Goal: Transaction & Acquisition: Purchase product/service

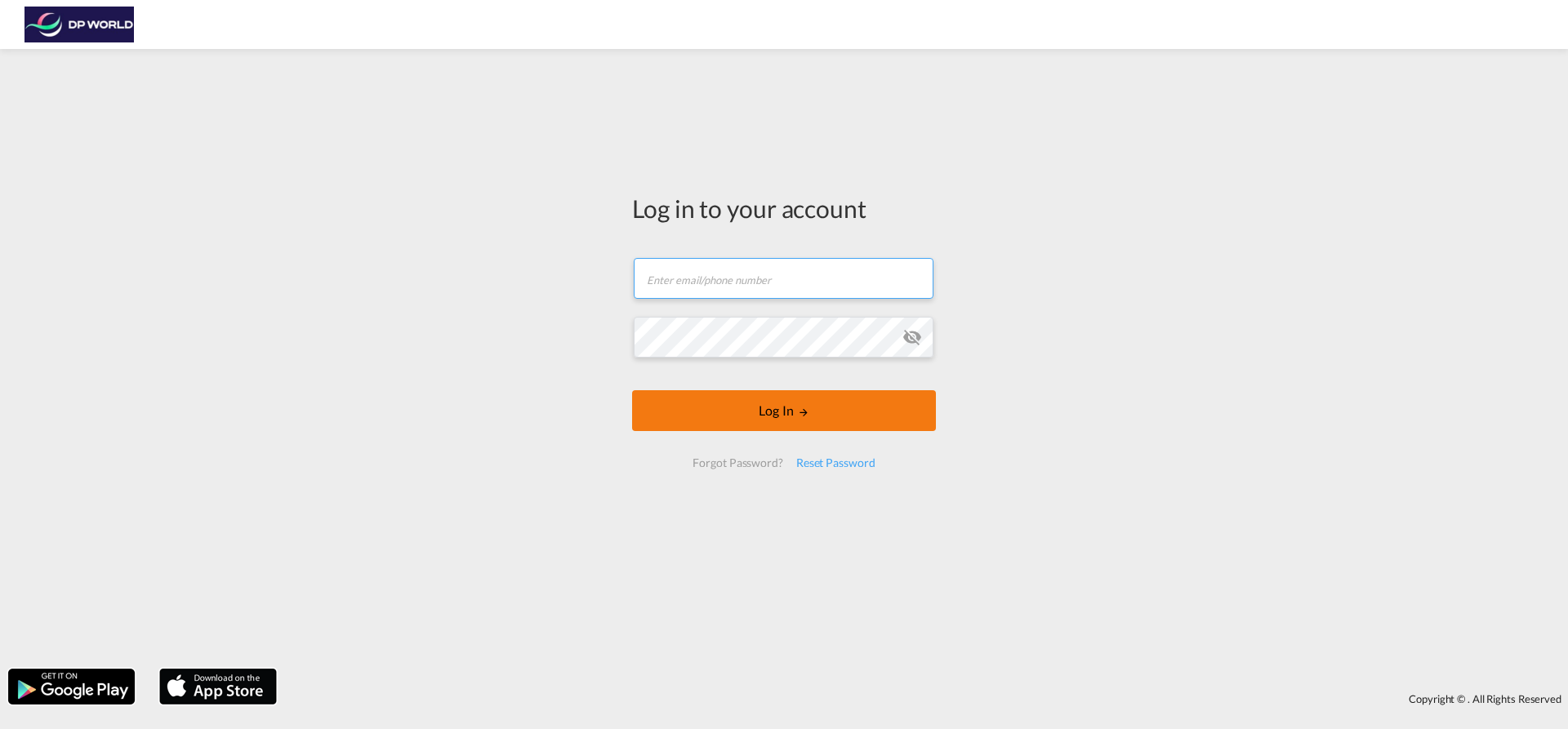
type input "[EMAIL_ADDRESS][PERSON_NAME][DOMAIN_NAME]"
click at [813, 415] on button "Log In" at bounding box center [784, 411] width 304 height 41
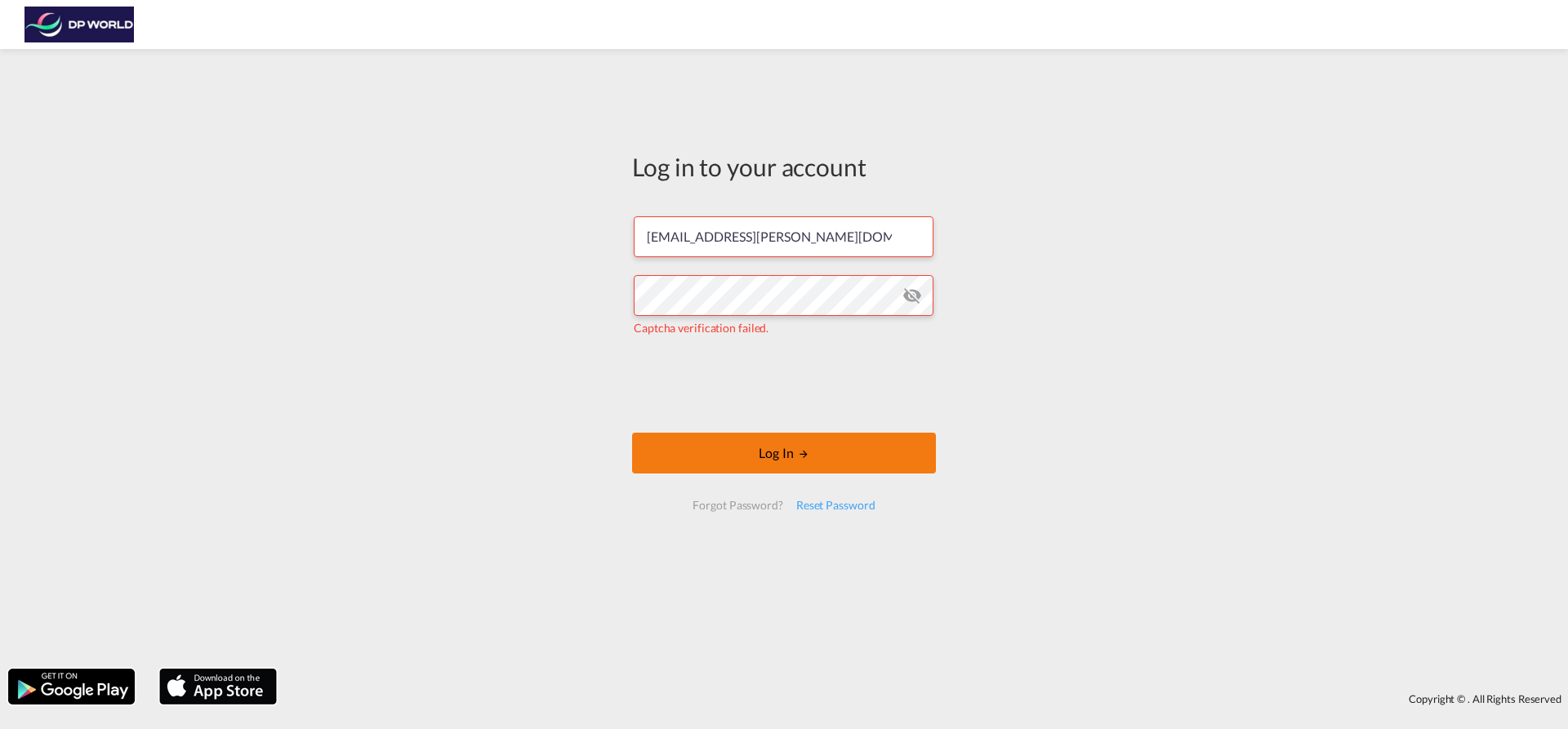
click at [702, 440] on button "Log In" at bounding box center [784, 453] width 304 height 41
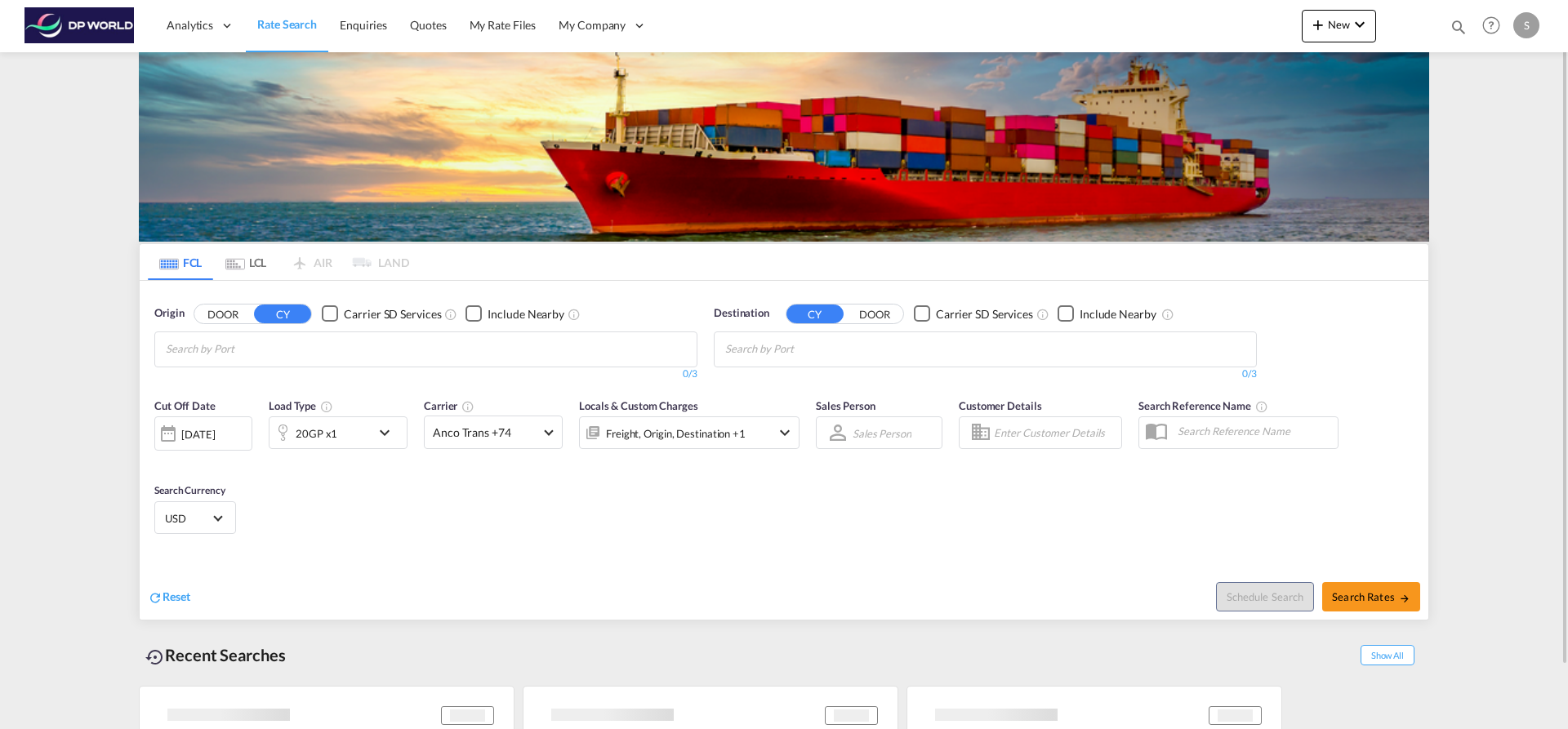
click at [565, 344] on md-chips at bounding box center [426, 349] width 541 height 35
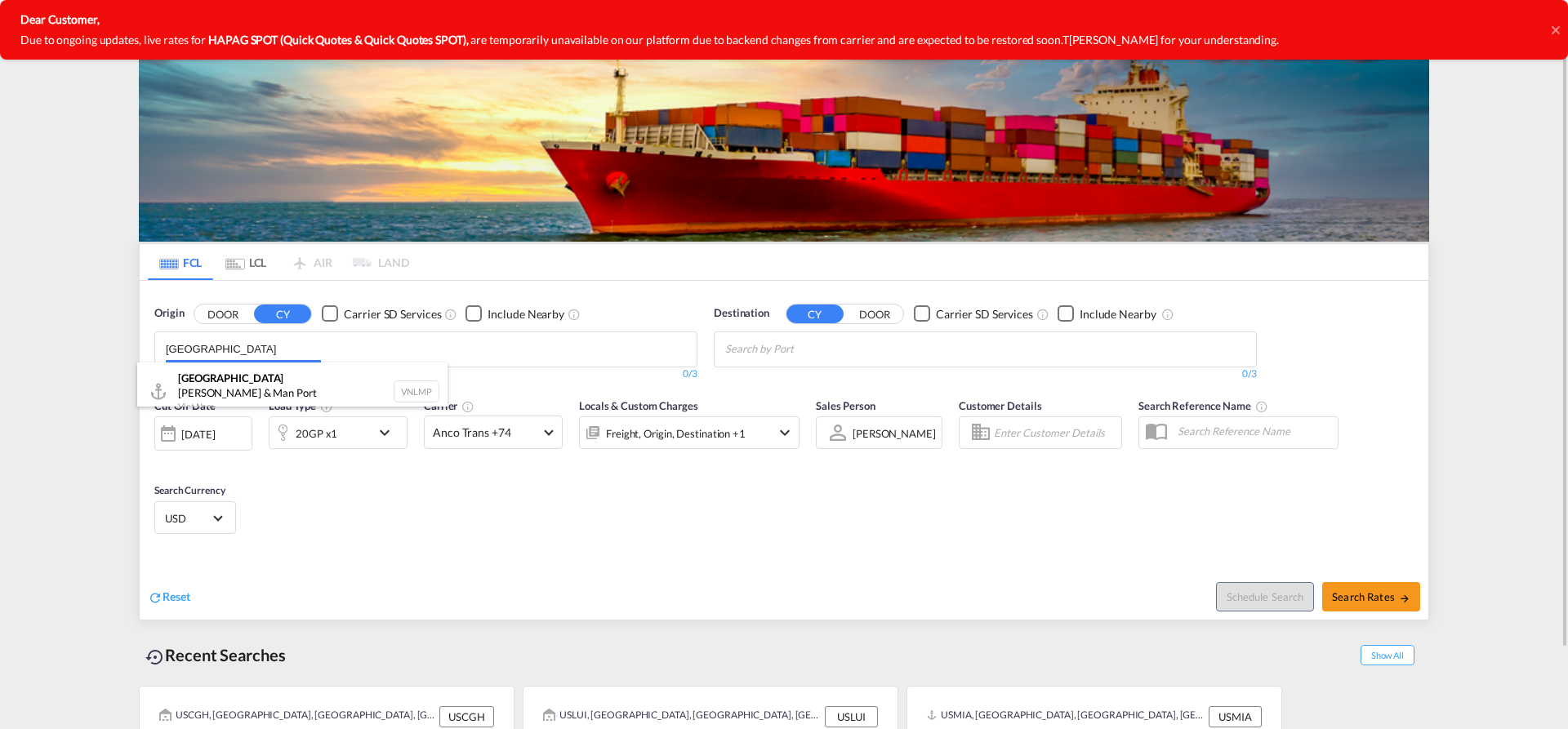
drag, startPoint x: 243, startPoint y: 331, endPoint x: 191, endPoint y: 337, distance: 52.3
drag, startPoint x: 205, startPoint y: 352, endPoint x: 222, endPoint y: 351, distance: 17.0
click at [222, 351] on body "Analytics Dashboard Rate Search Enquiries Quotes My Rate Files My Company" at bounding box center [784, 364] width 1568 height 729
drag, startPoint x: 221, startPoint y: 351, endPoint x: 123, endPoint y: 350, distance: 98.0
click at [123, 350] on md-content "Analytics Dashboard Rate Search Enquiries Quotes My Rate Files My Company" at bounding box center [784, 364] width 1568 height 729
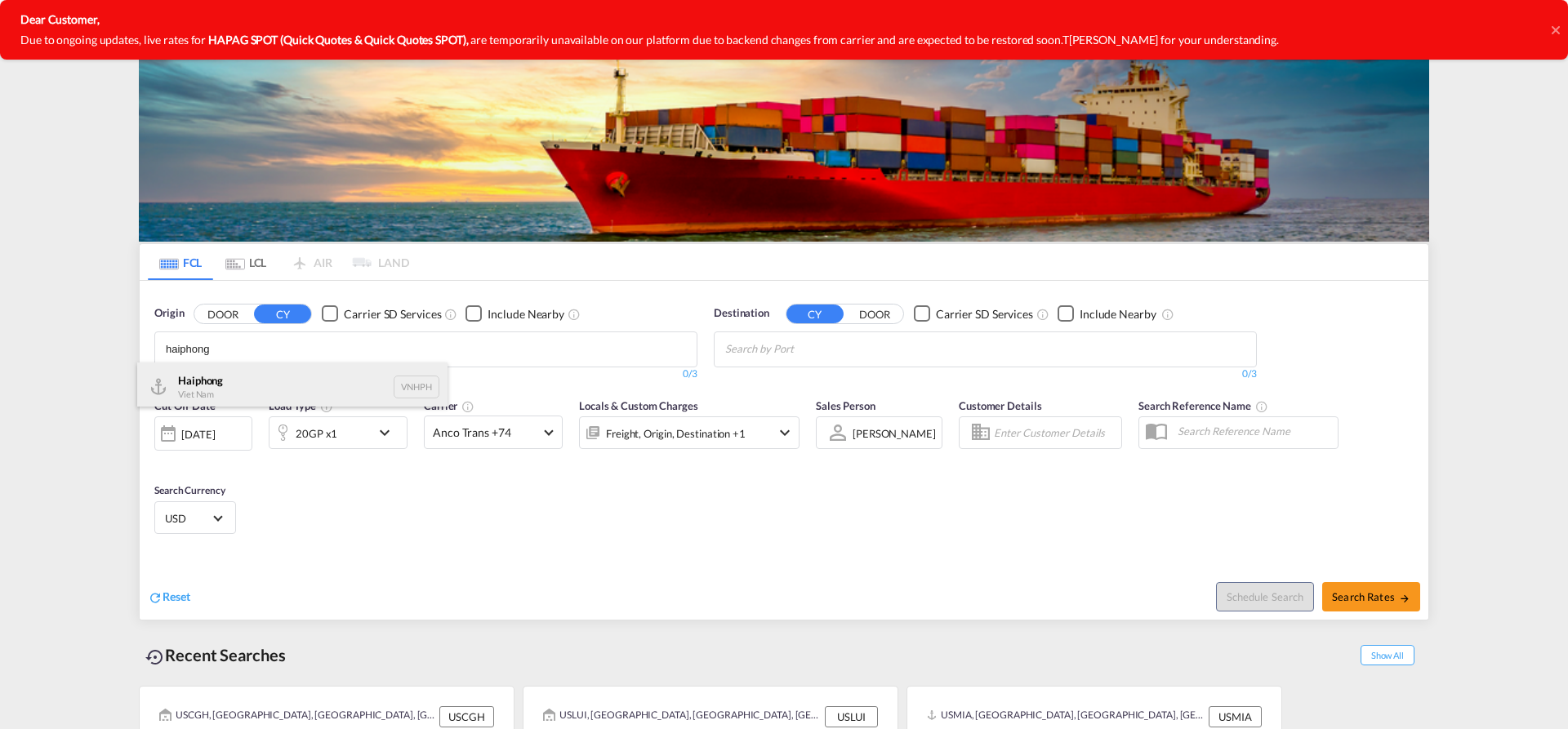
type input "haiphong"
click at [233, 382] on div "Haiphong Viet Nam VNHPH" at bounding box center [292, 387] width 310 height 49
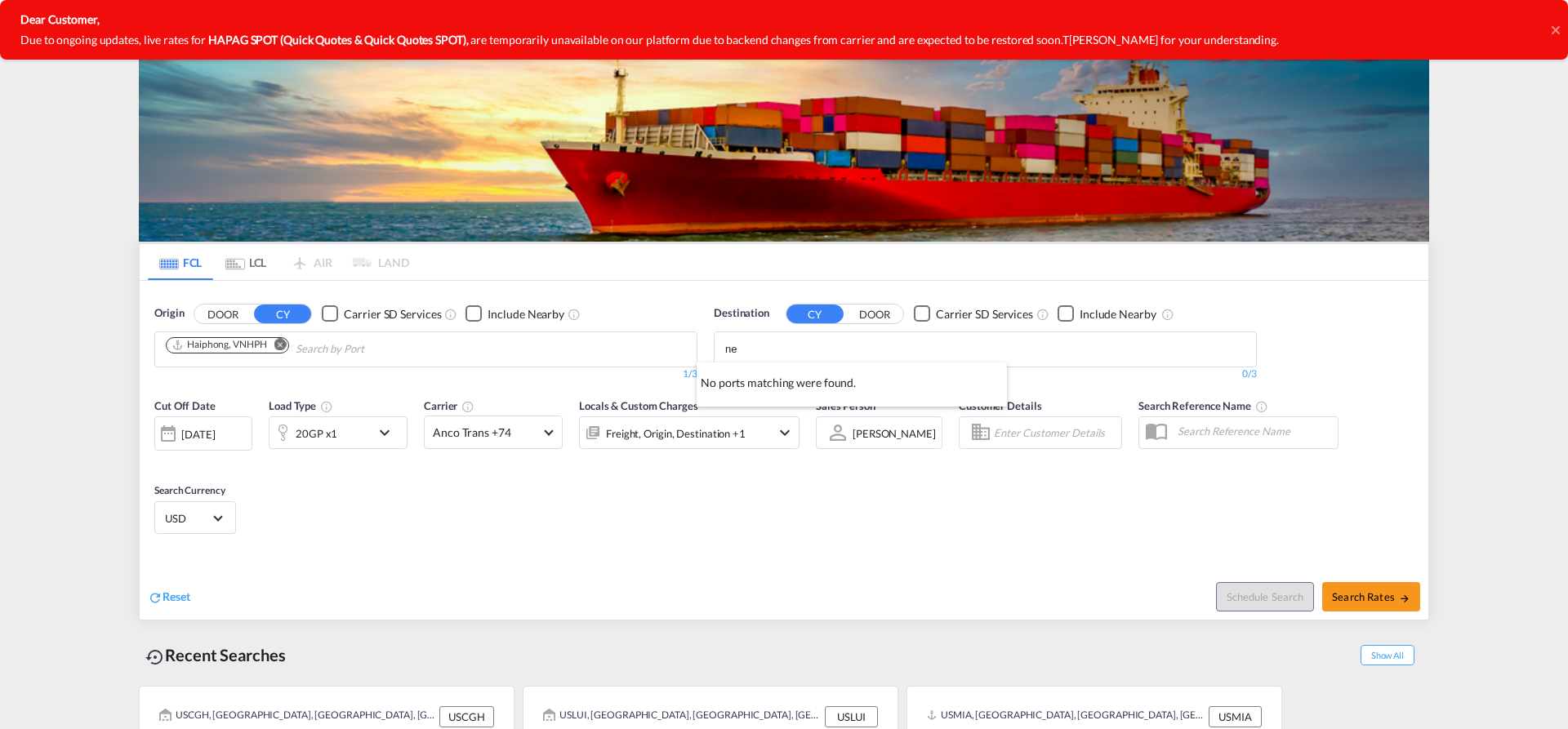
type input "n"
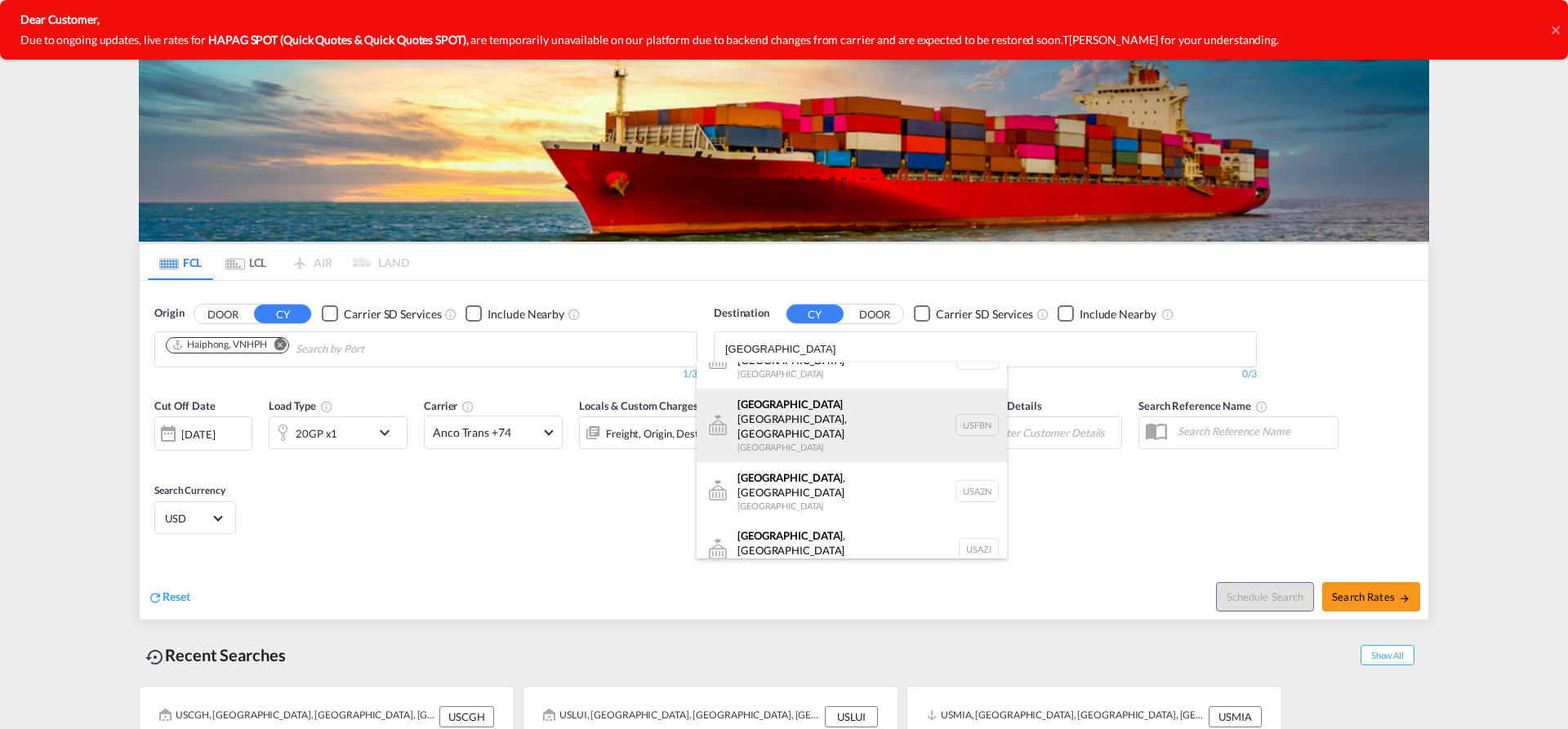
scroll to position [49, 0]
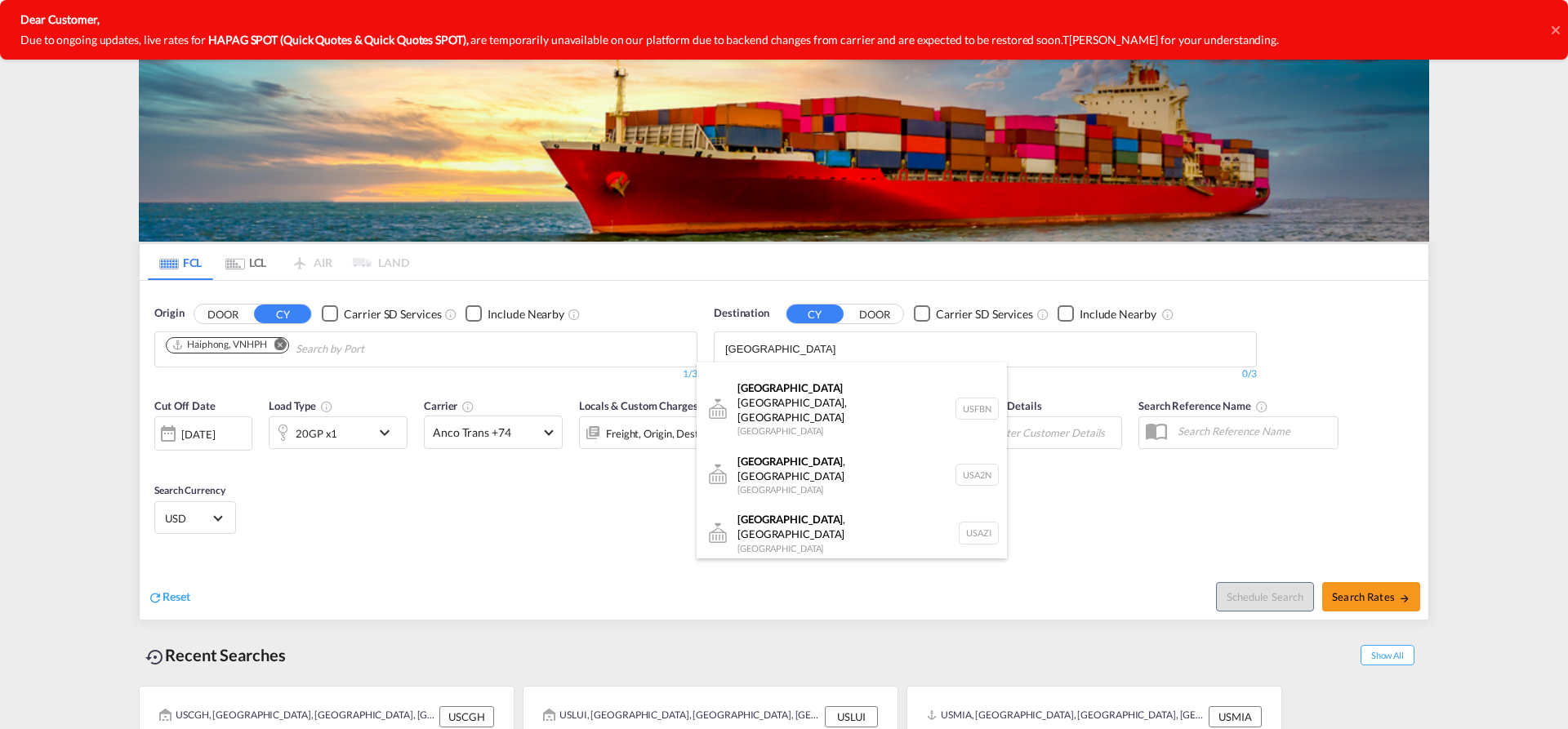
type input "atlanta"
click at [872, 562] on div "Atlanta , GA United States USATL" at bounding box center [851, 591] width 310 height 59
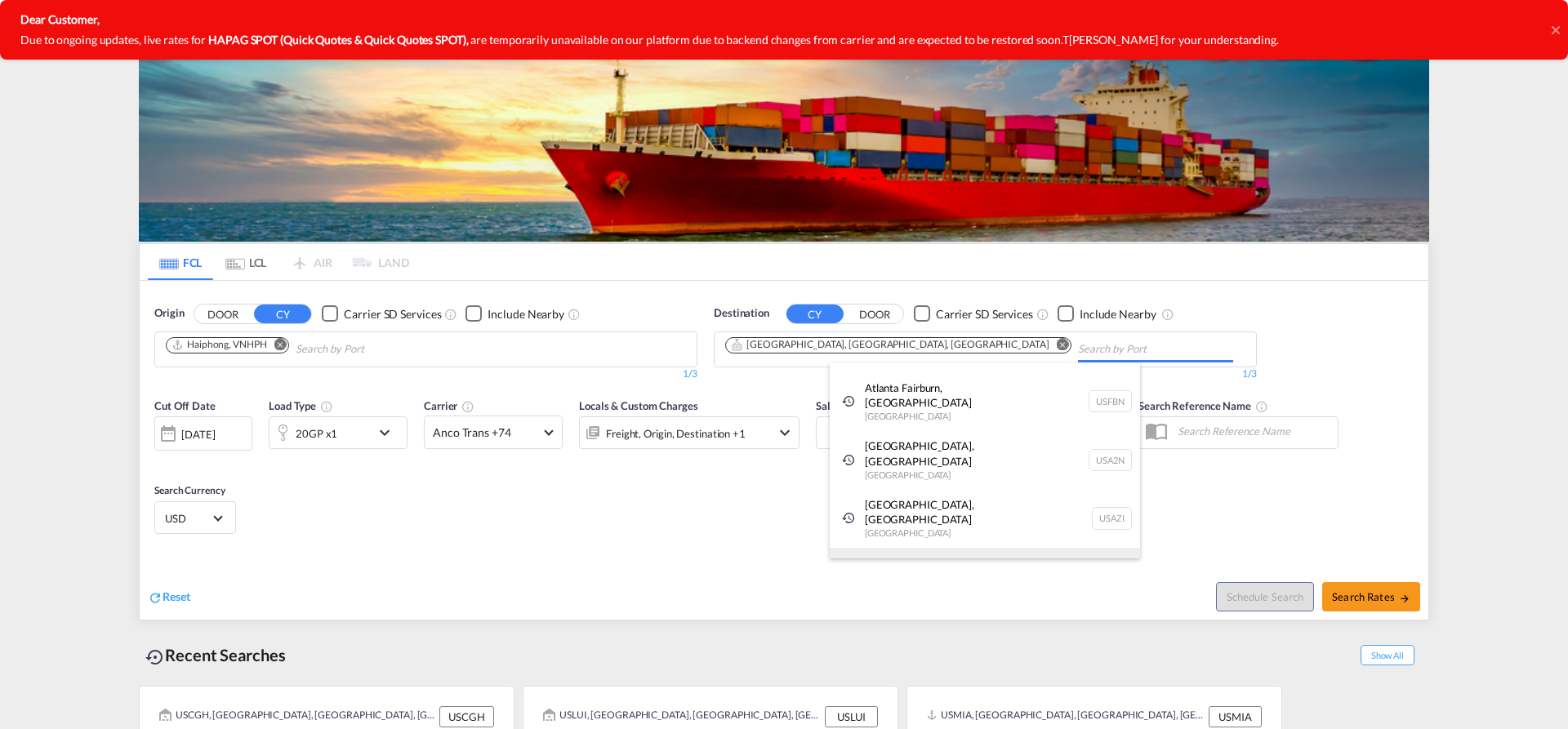
scroll to position [25, 0]
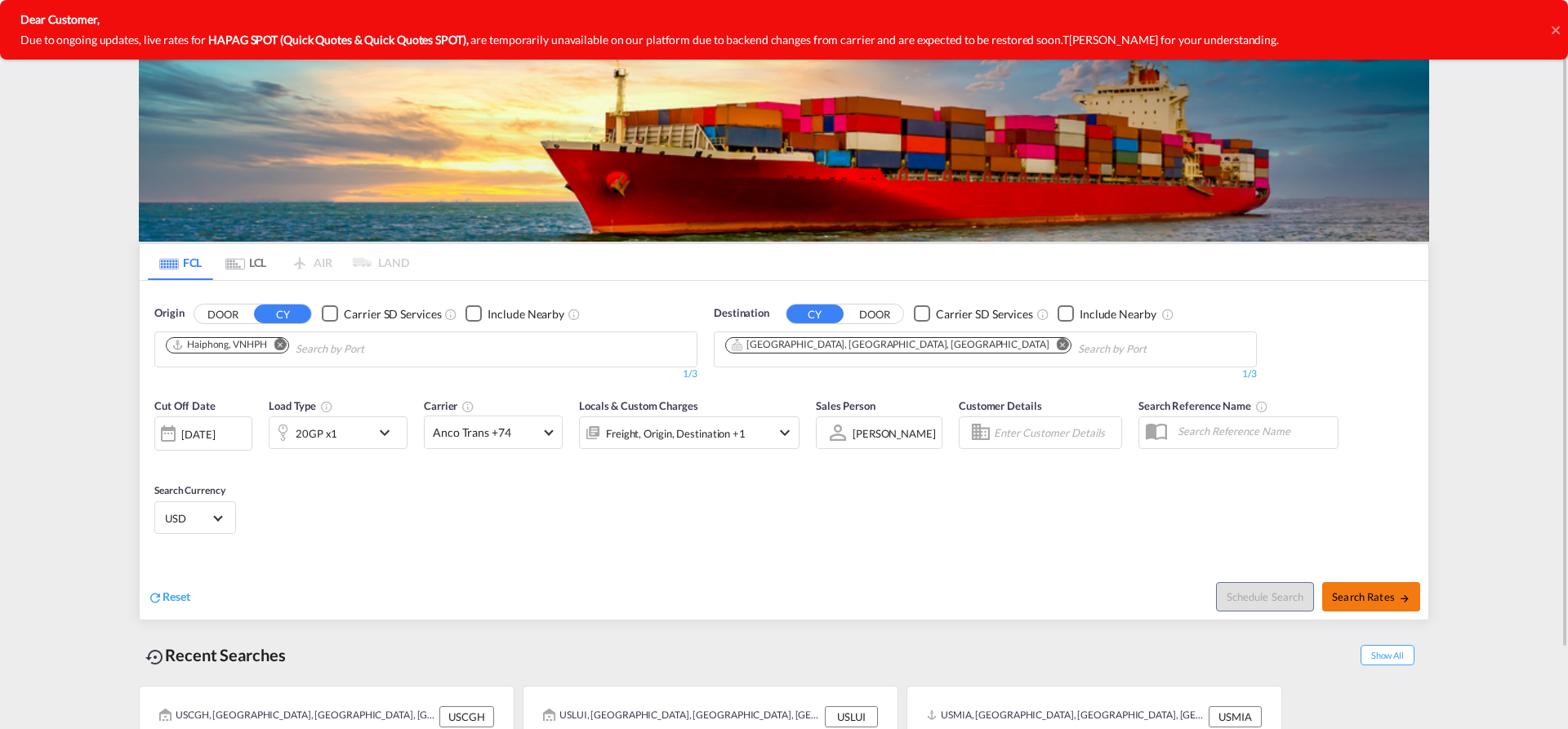
click at [1352, 595] on span "Search Rates" at bounding box center [1371, 597] width 79 height 13
type input "VNHPH to USATL / 11 Sep 2025"
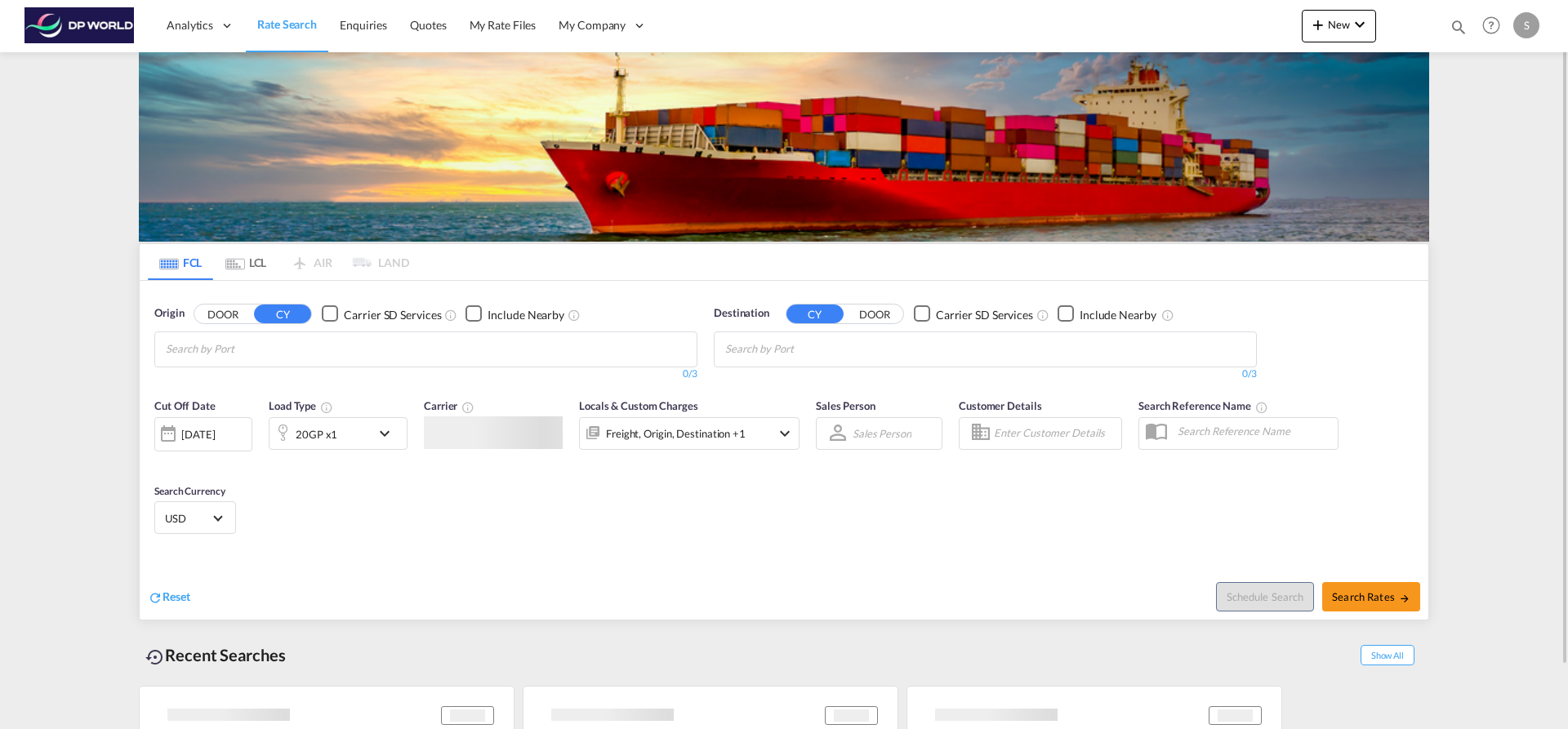
click at [227, 351] on input "Chips input." at bounding box center [244, 349] width 155 height 26
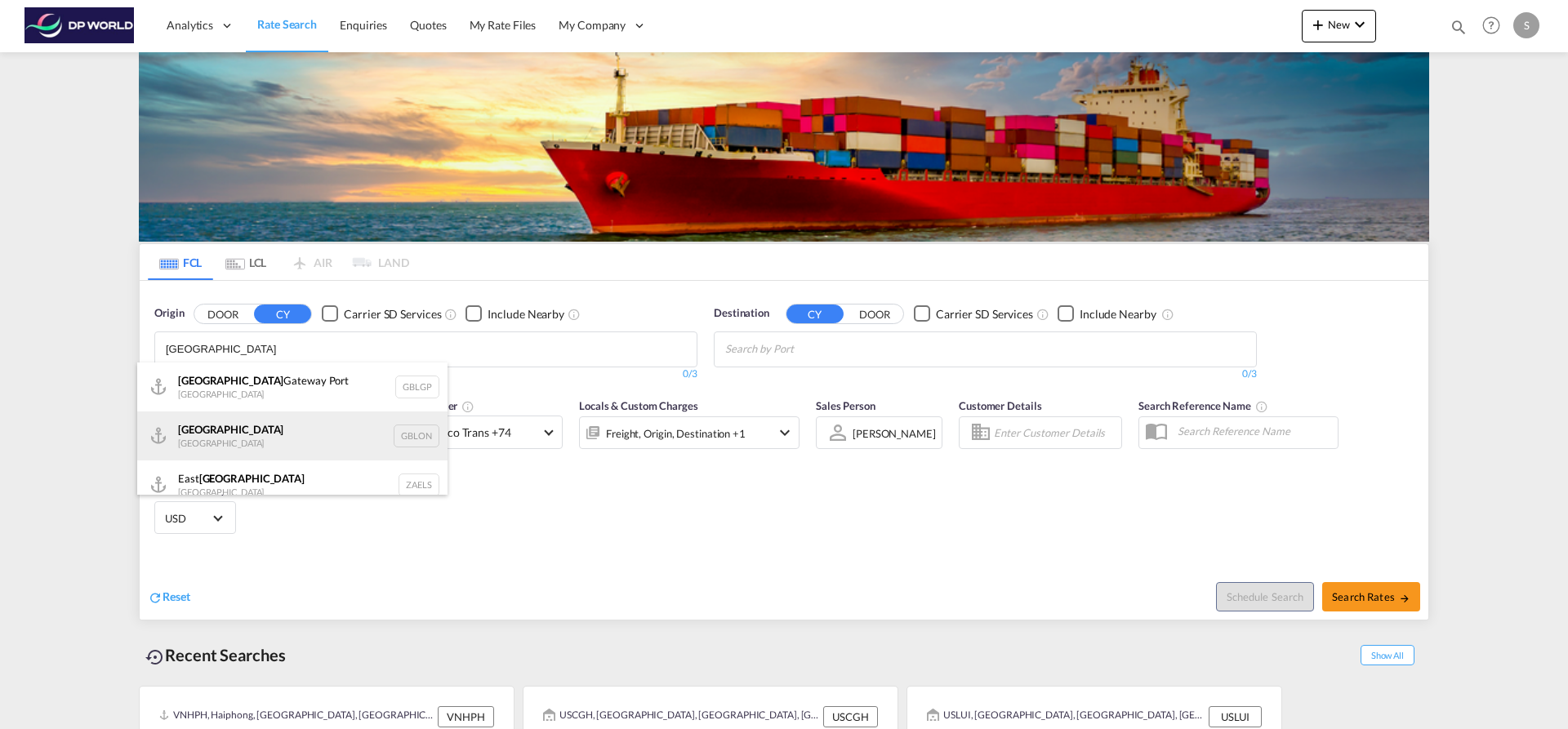
type input "[GEOGRAPHIC_DATA]"
click at [286, 428] on div "[GEOGRAPHIC_DATA] [GEOGRAPHIC_DATA] GBLON" at bounding box center [292, 435] width 310 height 49
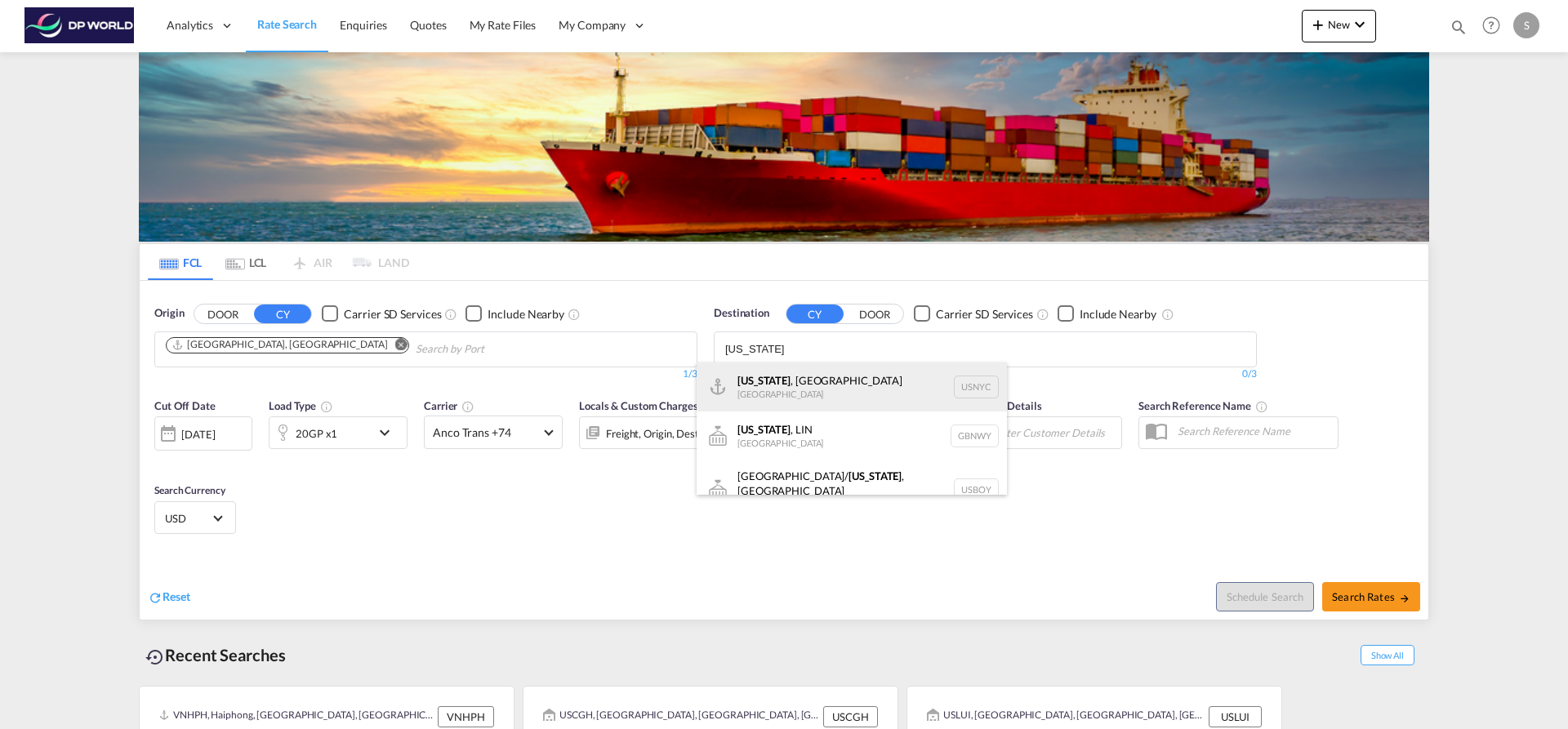
type input "[US_STATE]"
click at [792, 396] on div "[US_STATE] , [GEOGRAPHIC_DATA] [GEOGRAPHIC_DATA] USNYC" at bounding box center [851, 387] width 310 height 49
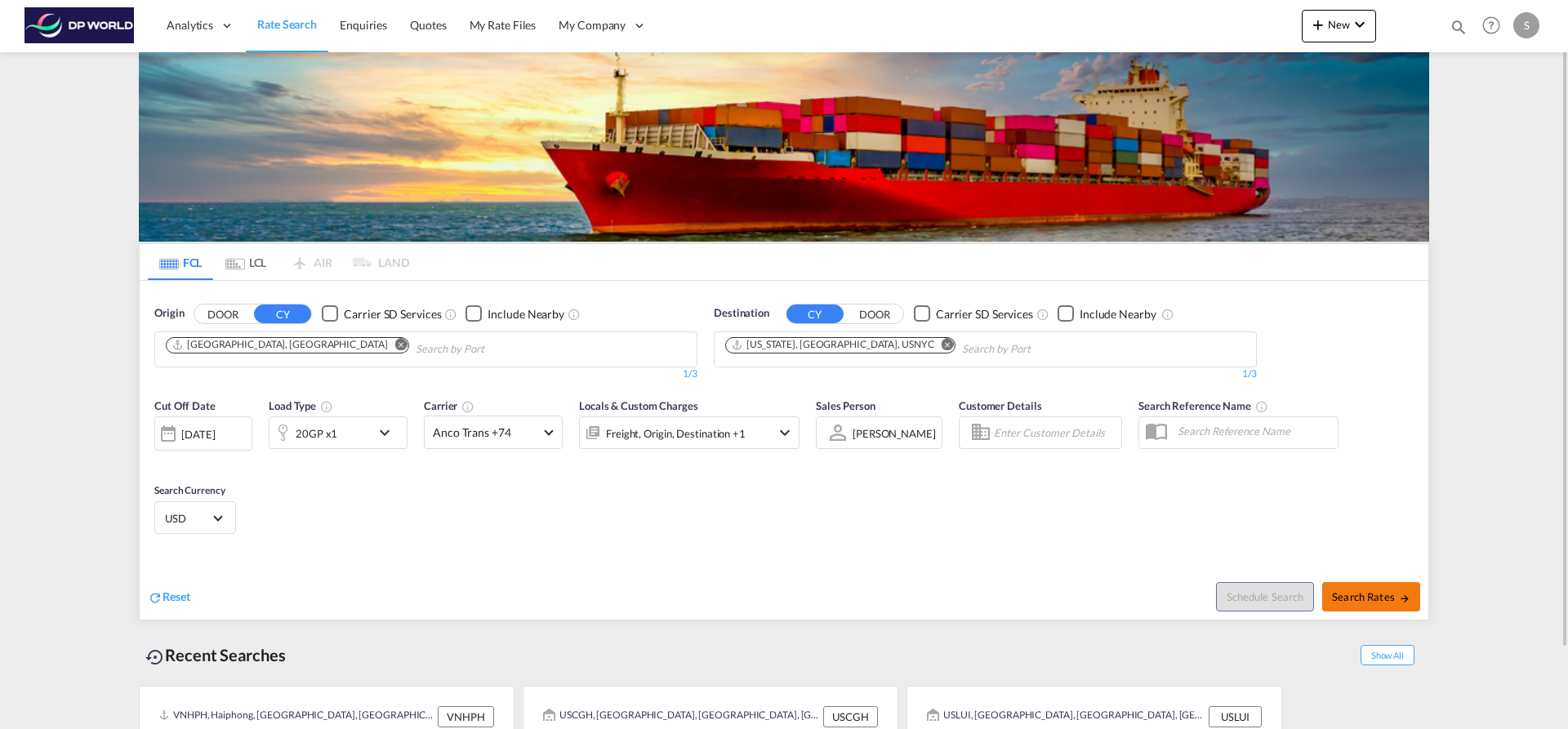
click at [1377, 600] on span "Search Rates" at bounding box center [1371, 597] width 79 height 13
type input "GBLON to USNYC / [DATE]"
